Goal: Task Accomplishment & Management: Use online tool/utility

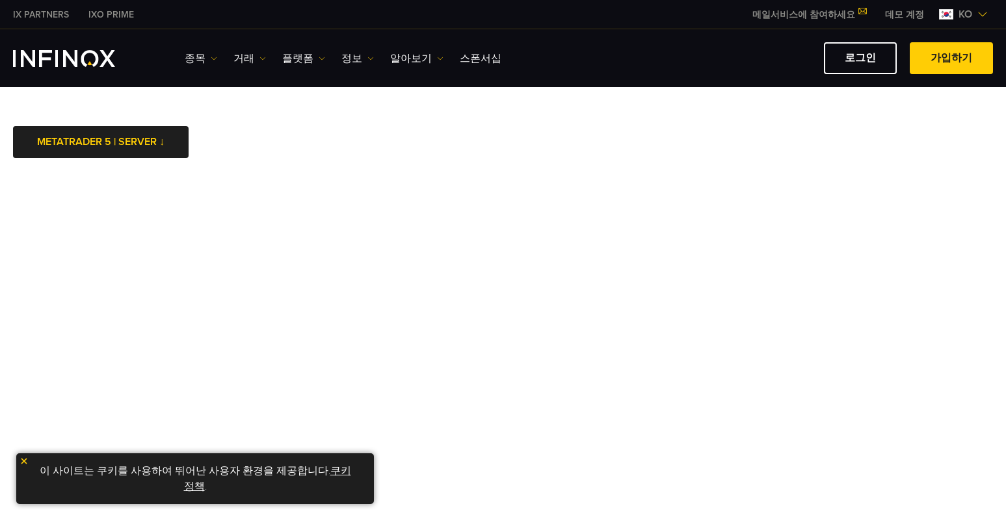
click at [22, 462] on img at bounding box center [24, 461] width 9 height 9
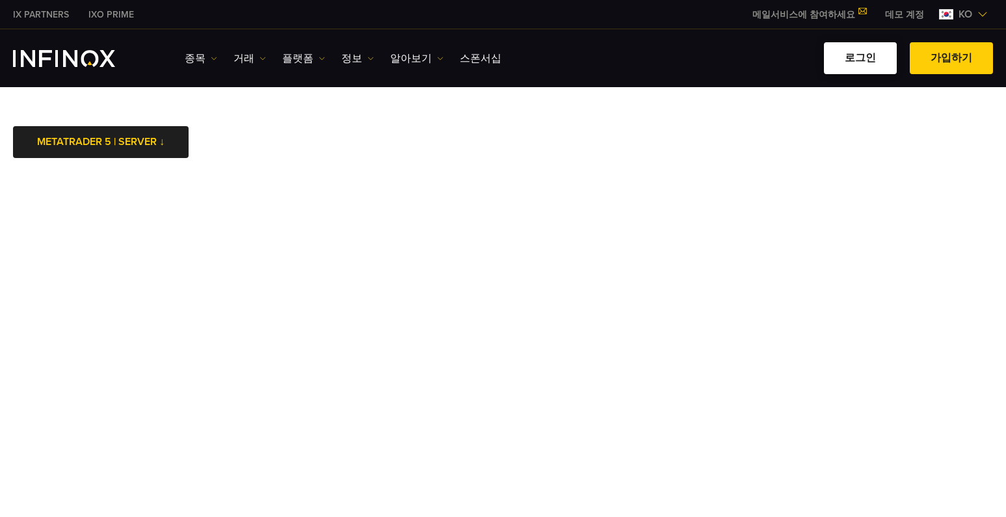
click at [871, 59] on link "로그인" at bounding box center [860, 58] width 73 height 32
drag, startPoint x: 916, startPoint y: 125, endPoint x: 896, endPoint y: 84, distance: 45.7
click at [871, 62] on link "로그인" at bounding box center [860, 58] width 73 height 32
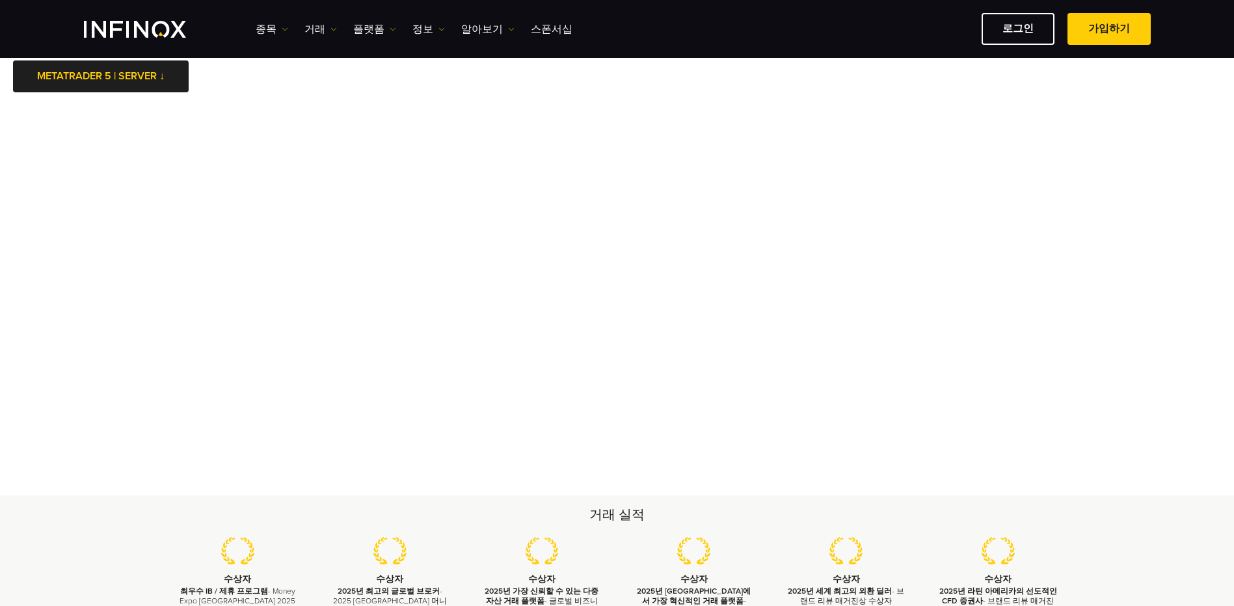
scroll to position [43, 0]
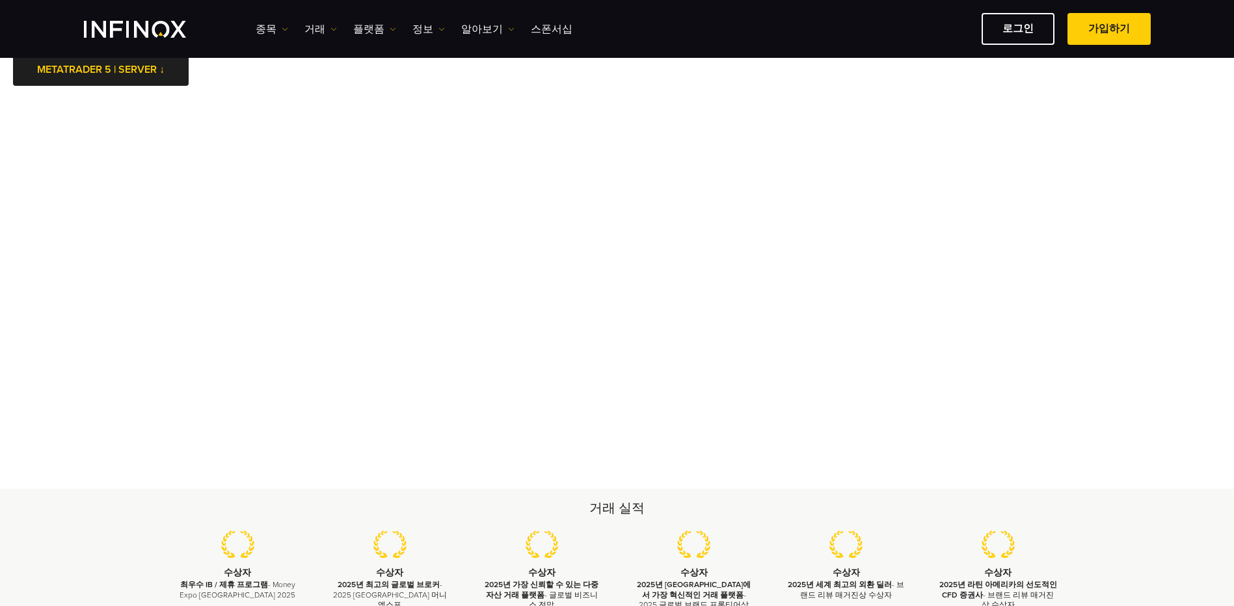
click at [31, 93] on body "IX PARTNERS IXO PRIME 메일서비스에 참여하세요 IX Daily와 투자 기회를 놓치지마세요! 지금 참여하세요! 조건 및 약관 을…" at bounding box center [617, 504] width 1234 height 1095
click at [271, 72] on body "IX PARTNERS IXO PRIME 메일서비스에 참여하세요 IX Daily와 투자 기회를 놓치지마세요! 지금 참여하세요! 조건 및 약관 을…" at bounding box center [617, 504] width 1234 height 1095
click at [541, 83] on body "IX PARTNERS IXO PRIME 메일서비스에 참여하세요 IX Daily와 투자 기회를 놓치지마세요! 지금 참여하세요! 조건 및 약관 을…" at bounding box center [617, 504] width 1234 height 1095
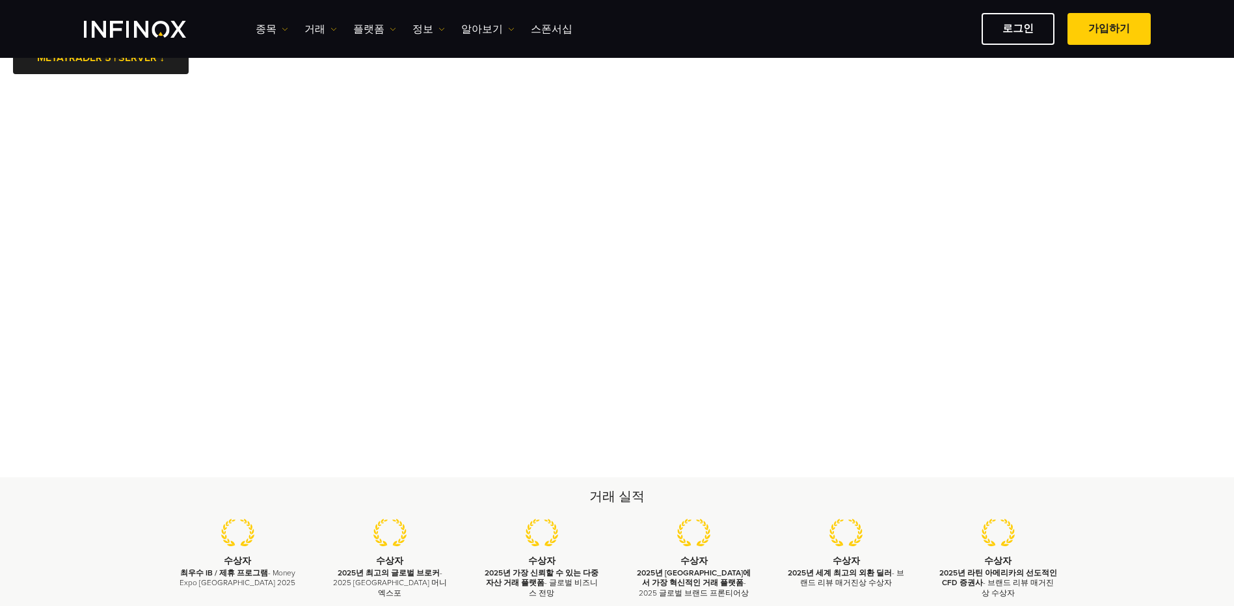
scroll to position [74, 0]
